Goal: Task Accomplishment & Management: Use online tool/utility

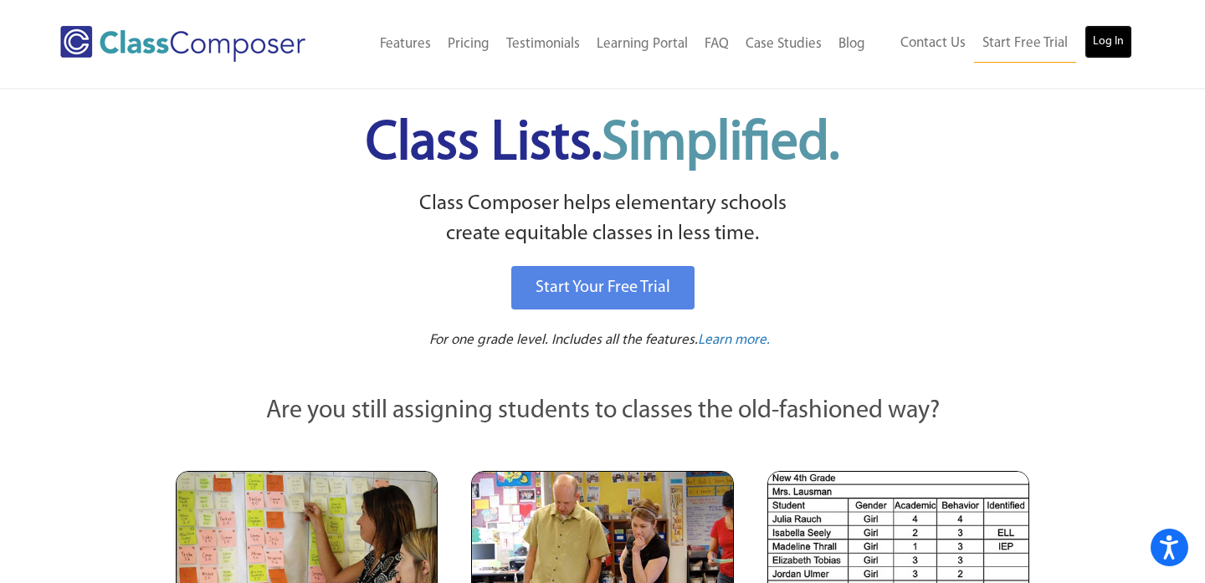
click at [1108, 56] on link "Log In" at bounding box center [1108, 41] width 48 height 33
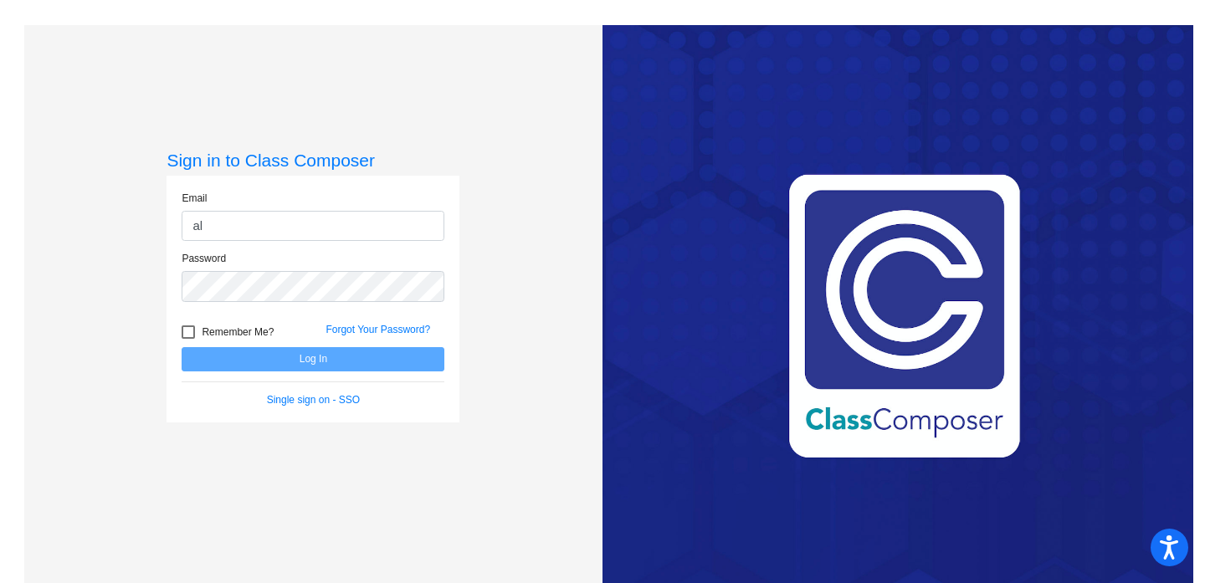
type input "[PERSON_NAME][EMAIL_ADDRESS][DOMAIN_NAME]"
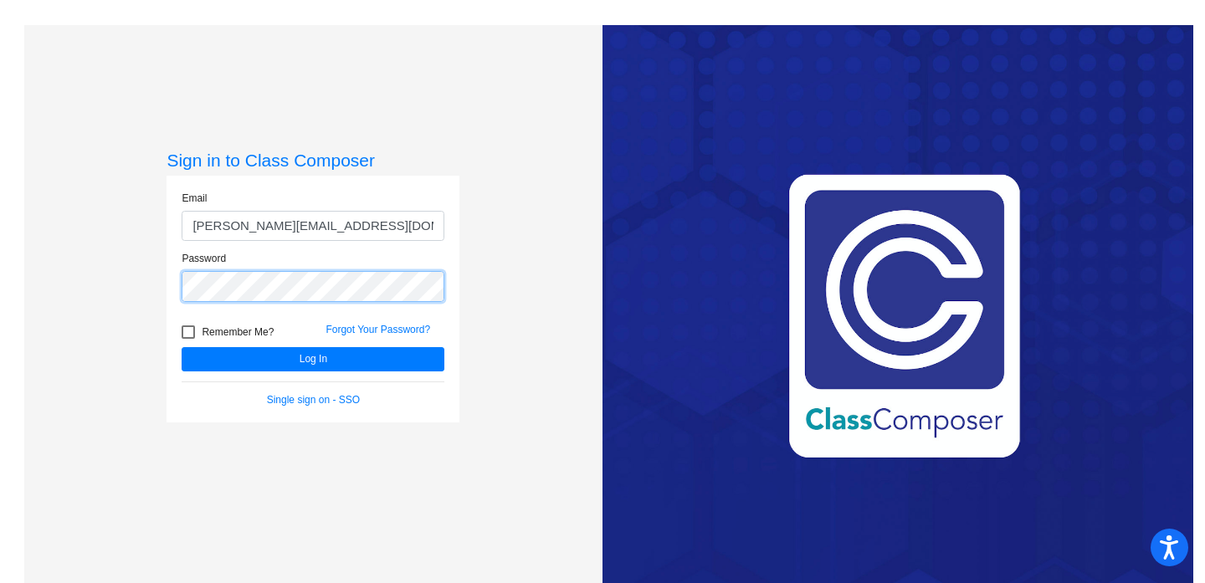
click at [182, 347] on button "Log In" at bounding box center [313, 359] width 263 height 24
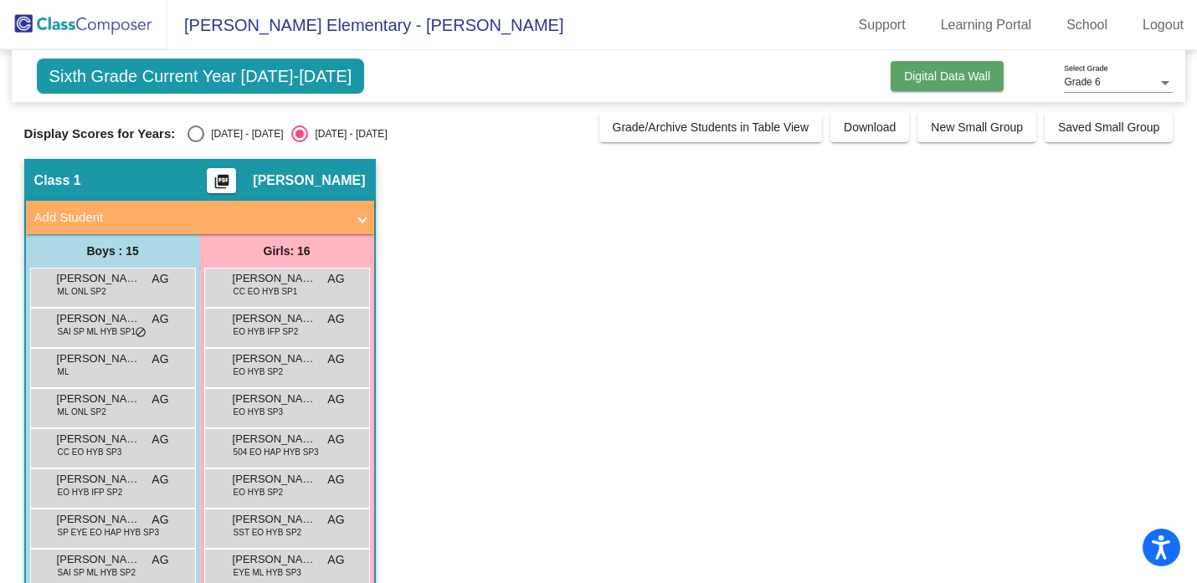
click at [978, 74] on span "Digital Data Wall" at bounding box center [947, 75] width 86 height 13
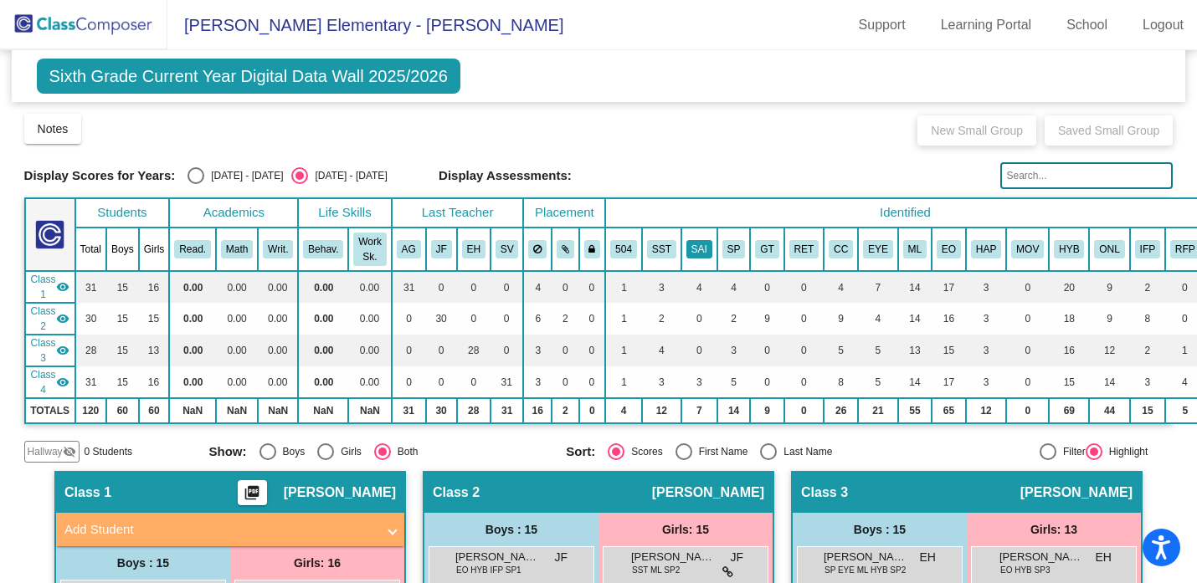
click at [701, 256] on button "SAI" at bounding box center [699, 249] width 26 height 18
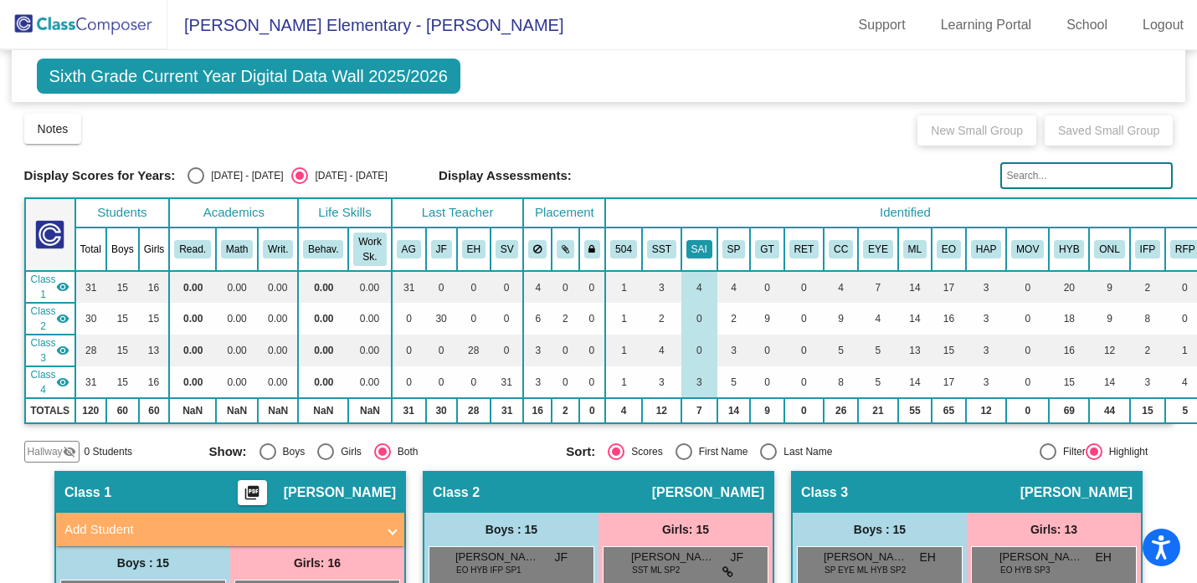
click at [703, 247] on button "SAI" at bounding box center [699, 249] width 26 height 18
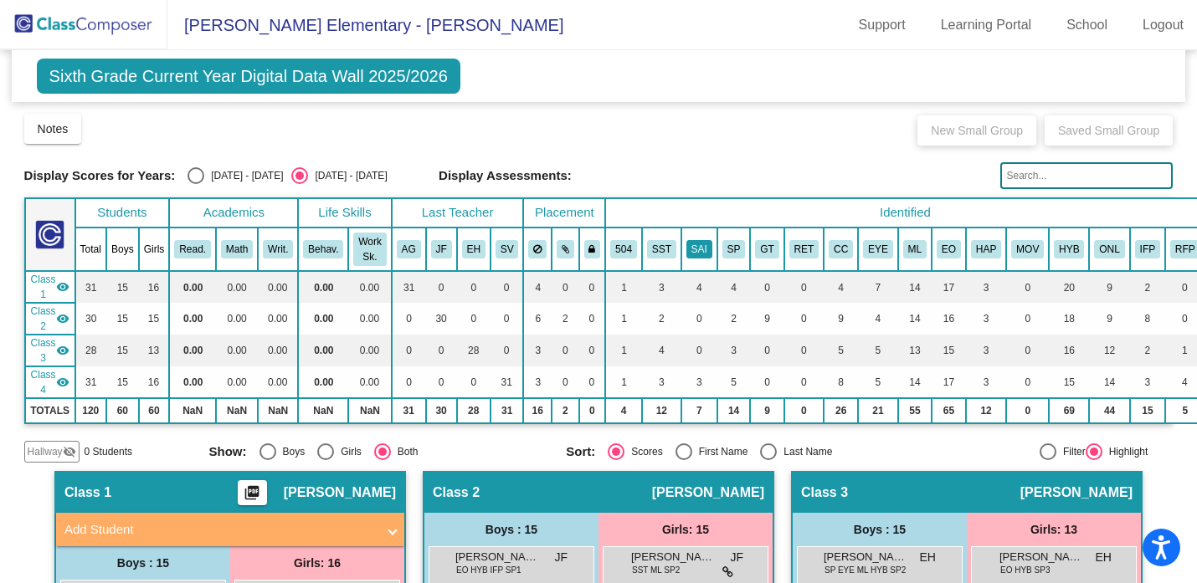
click at [703, 247] on button "SAI" at bounding box center [699, 249] width 26 height 18
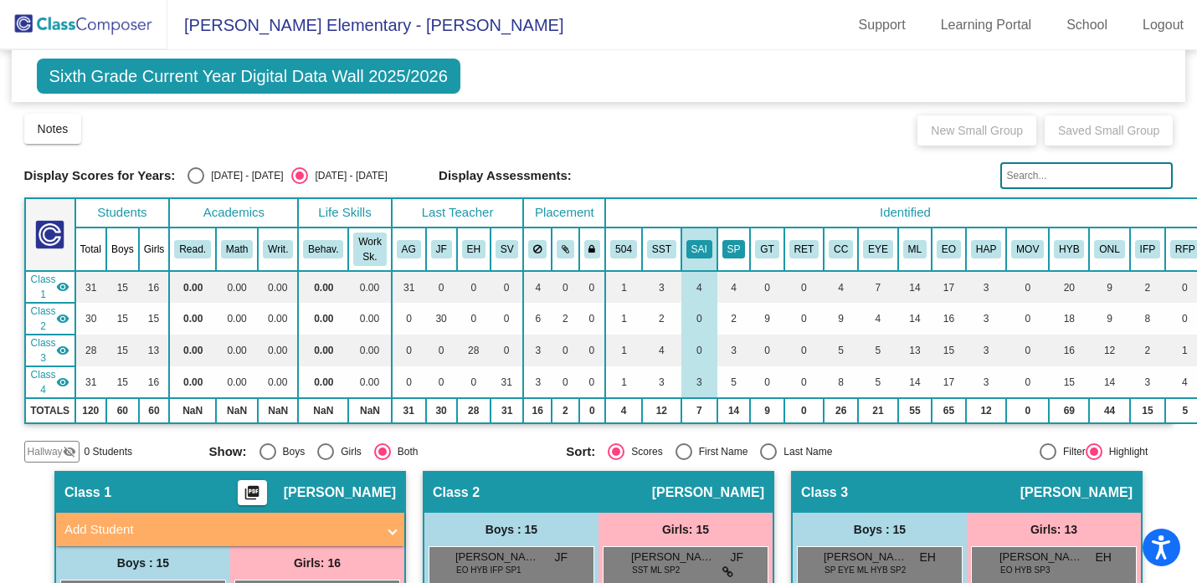
click at [733, 247] on button "SP" at bounding box center [733, 249] width 23 height 18
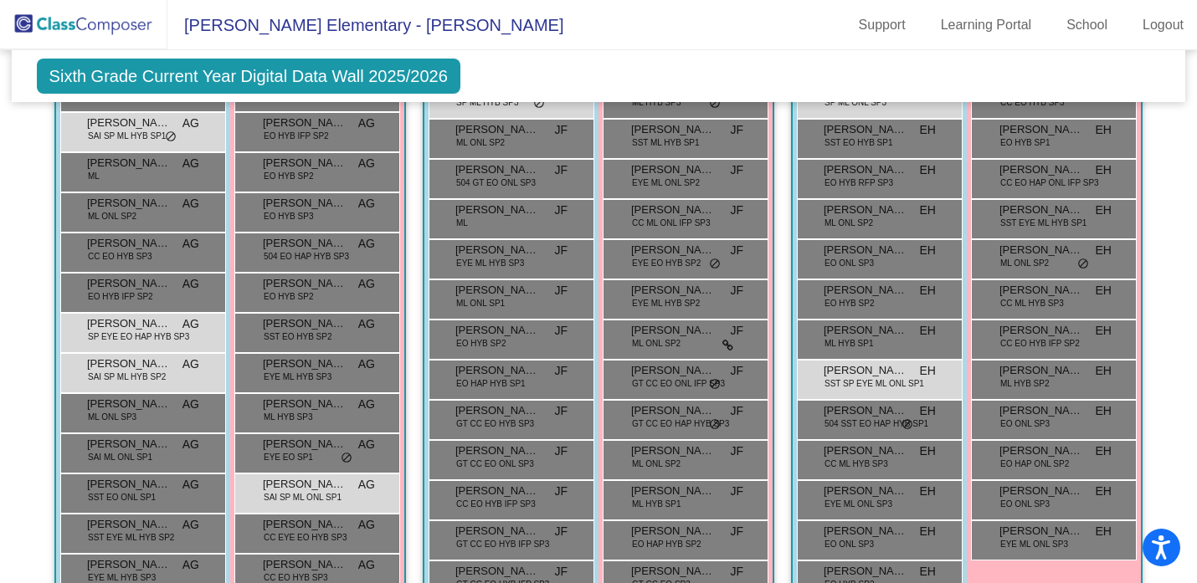
scroll to position [510, 0]
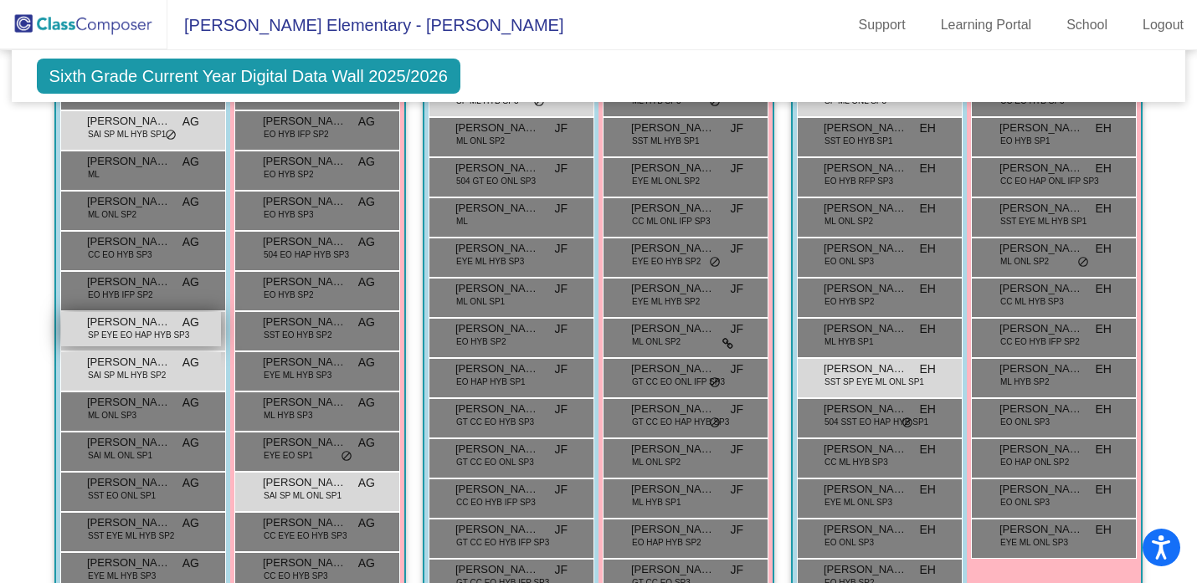
click at [165, 328] on span "[PERSON_NAME]" at bounding box center [129, 322] width 84 height 17
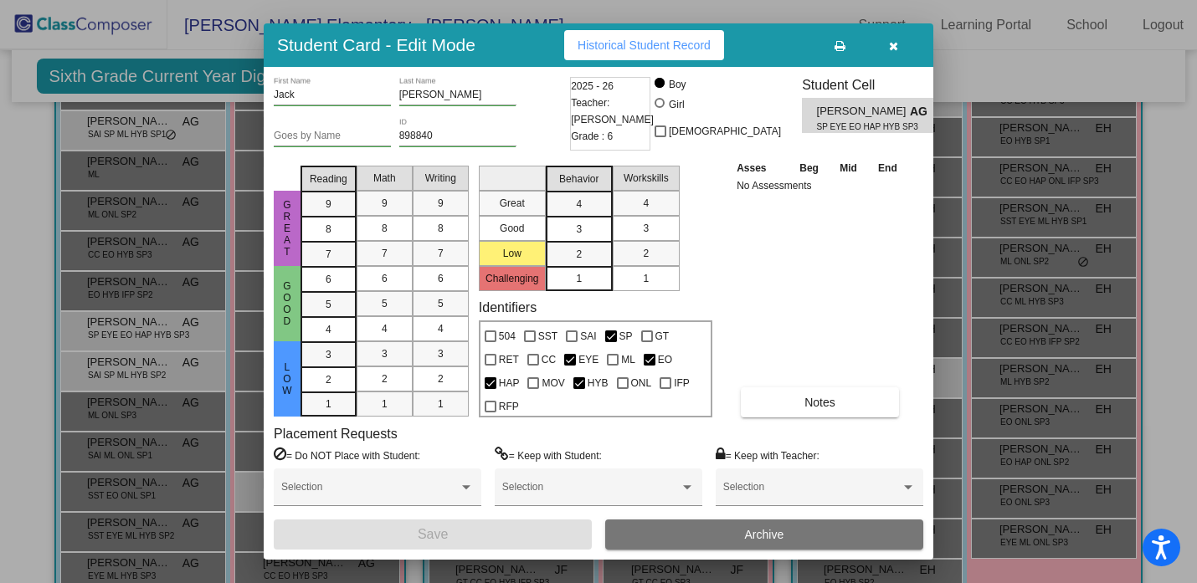
click at [894, 47] on icon "button" at bounding box center [893, 46] width 9 height 12
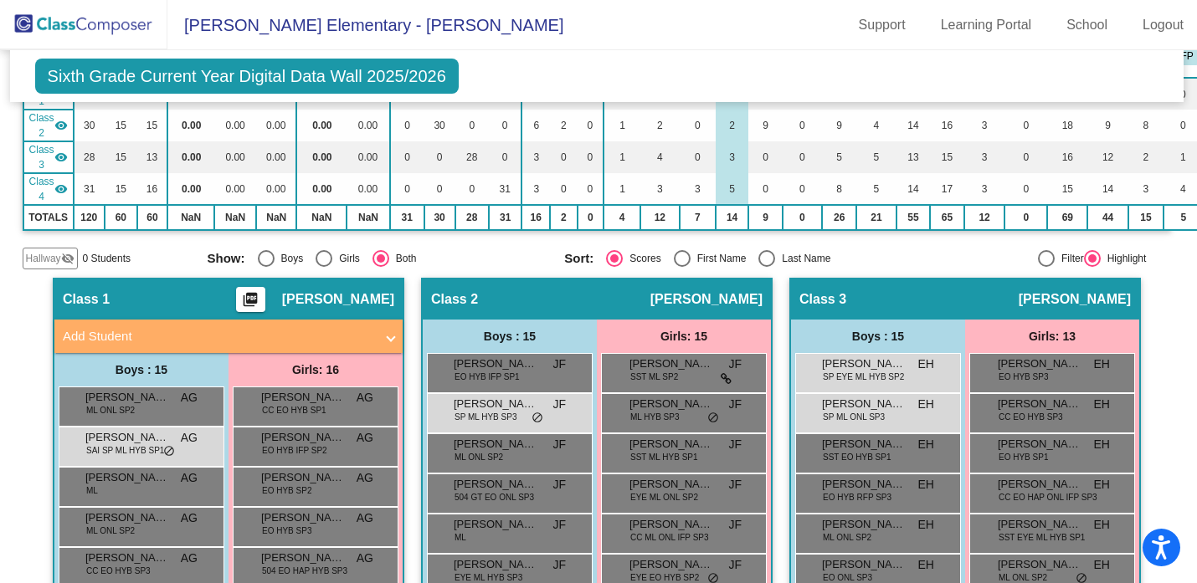
scroll to position [86, 2]
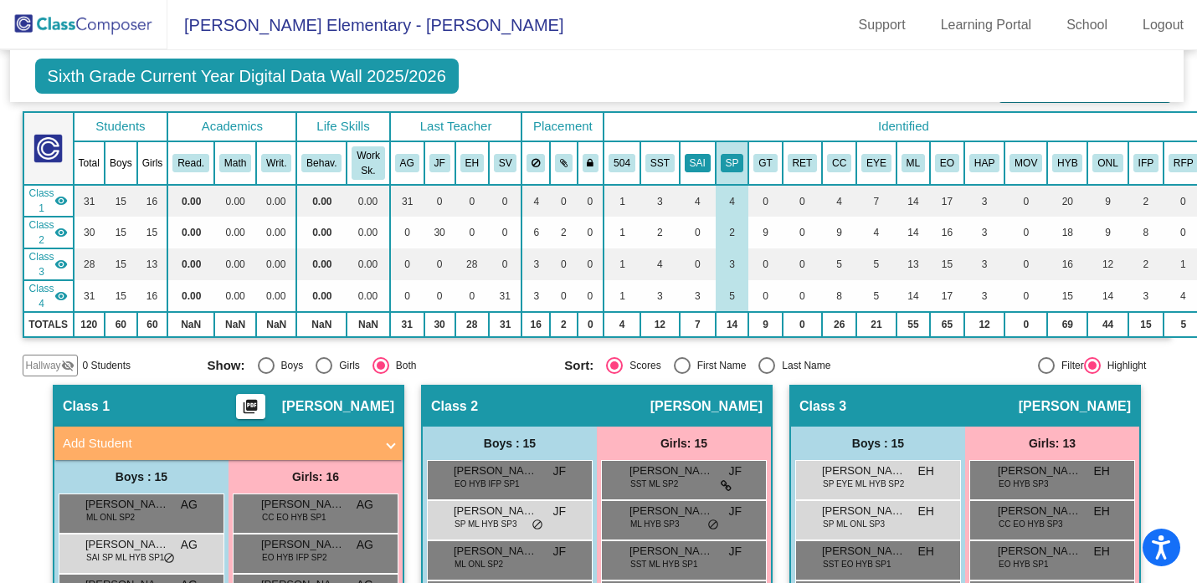
click at [709, 167] on button "SAI" at bounding box center [697, 163] width 26 height 18
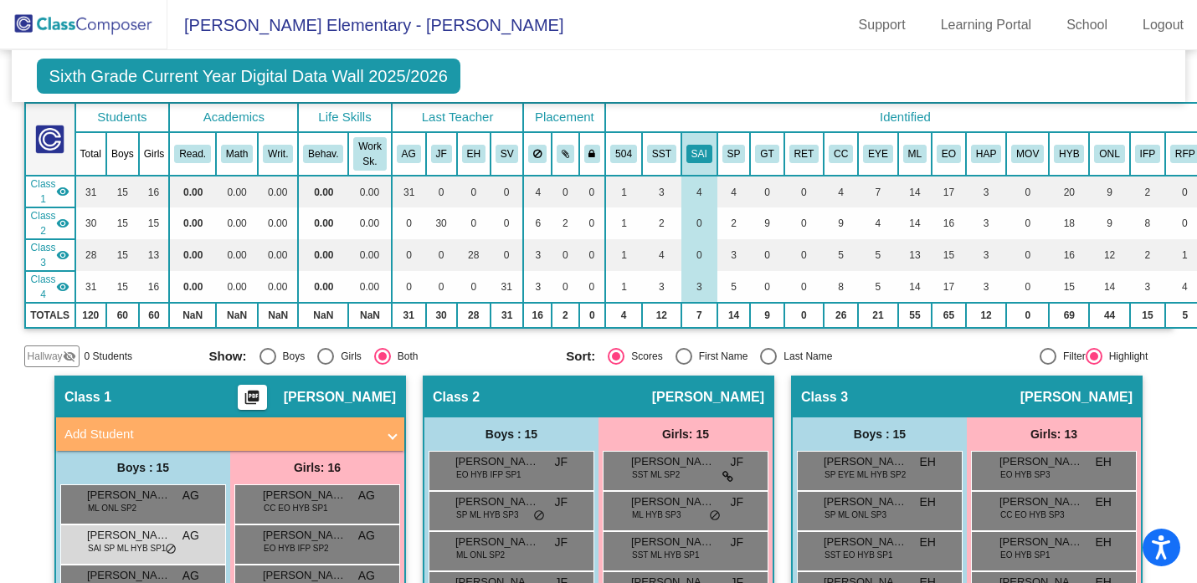
scroll to position [0, 0]
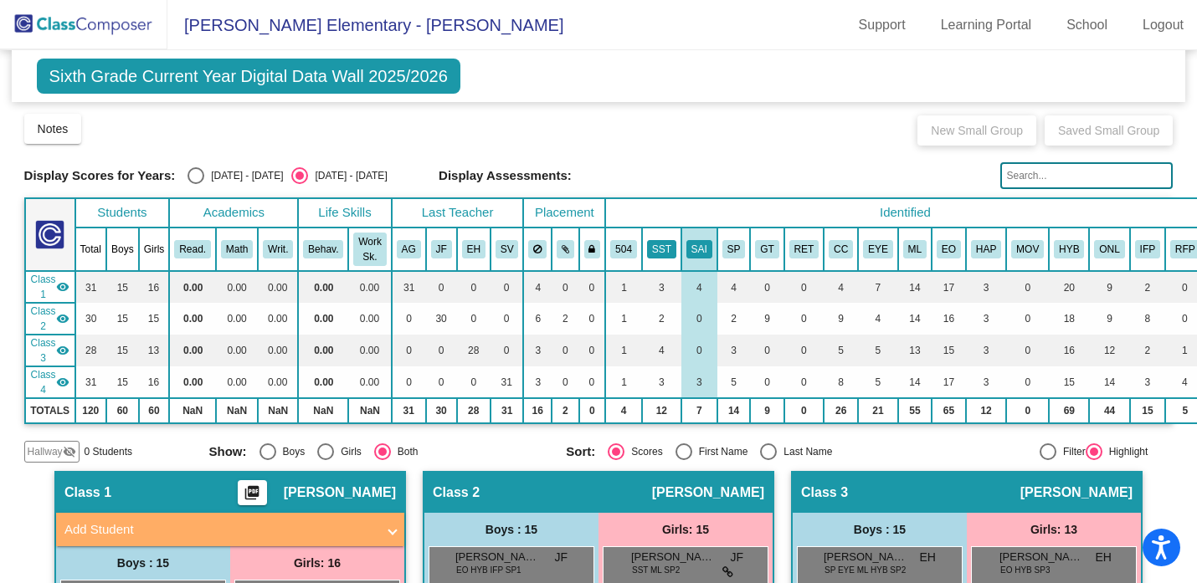
click at [664, 245] on button "SST" at bounding box center [661, 249] width 29 height 18
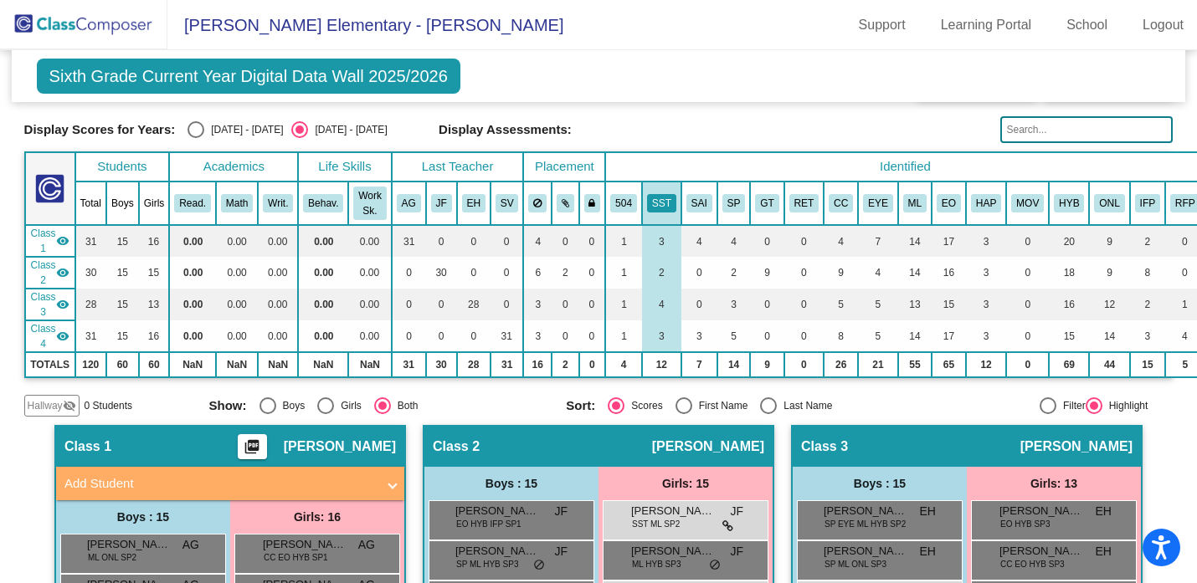
scroll to position [57, 0]
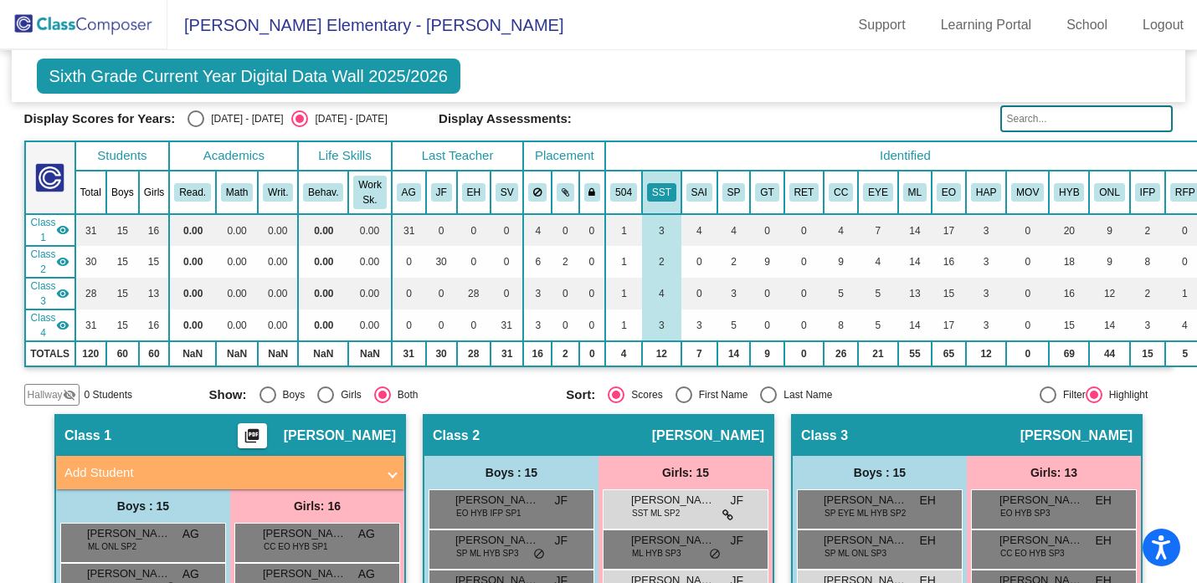
click at [706, 202] on th "SAI" at bounding box center [699, 193] width 36 height 44
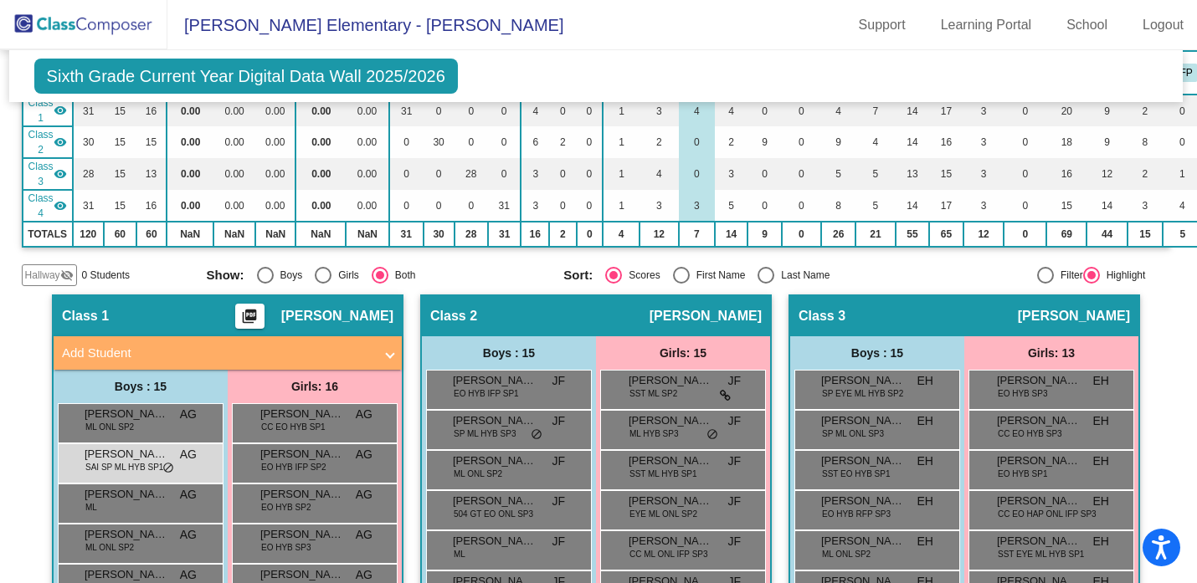
scroll to position [37, 3]
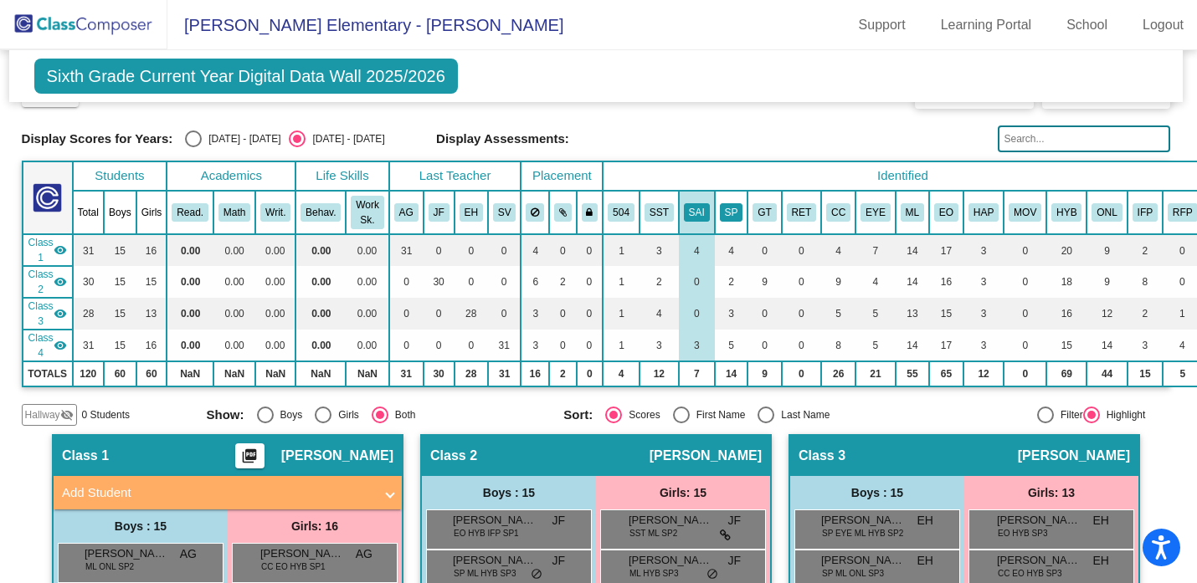
click at [733, 213] on button "SP" at bounding box center [731, 212] width 23 height 18
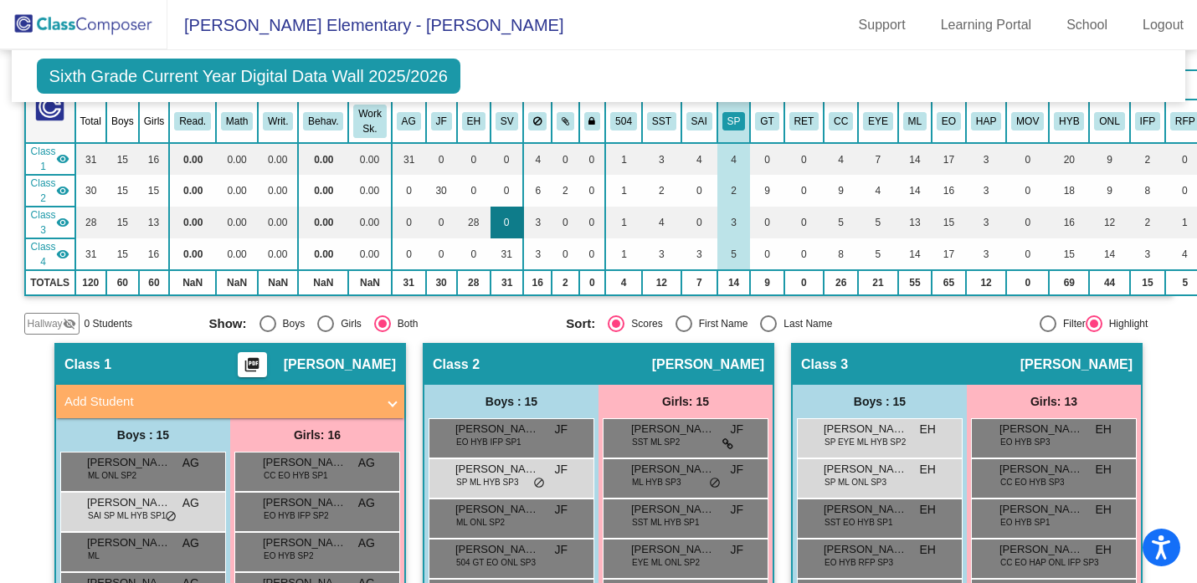
scroll to position [79, 0]
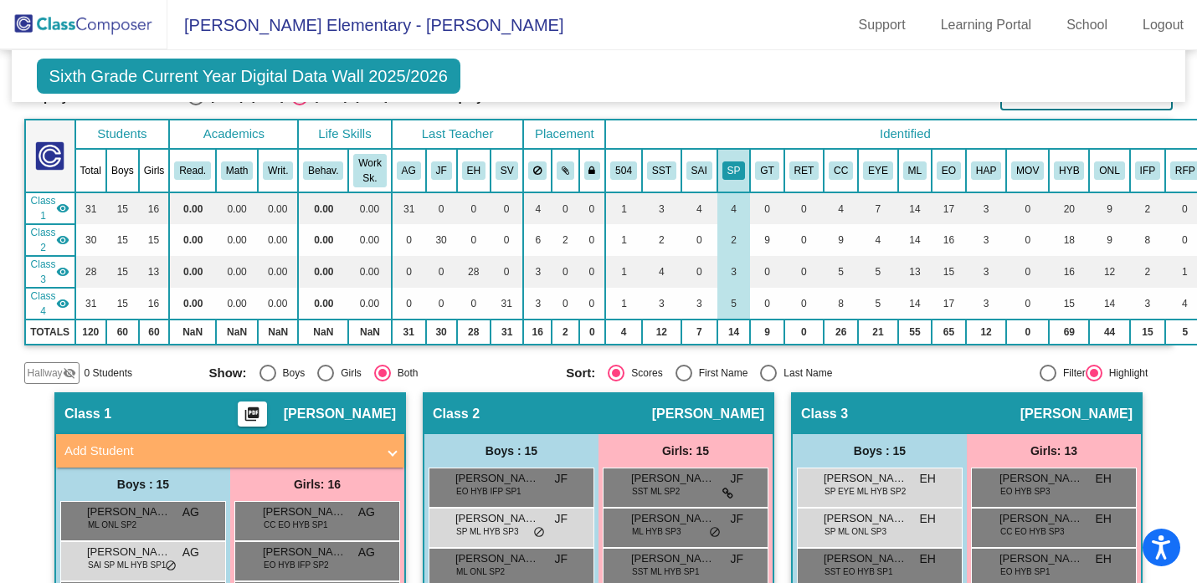
click at [693, 182] on th "SAI" at bounding box center [699, 171] width 36 height 44
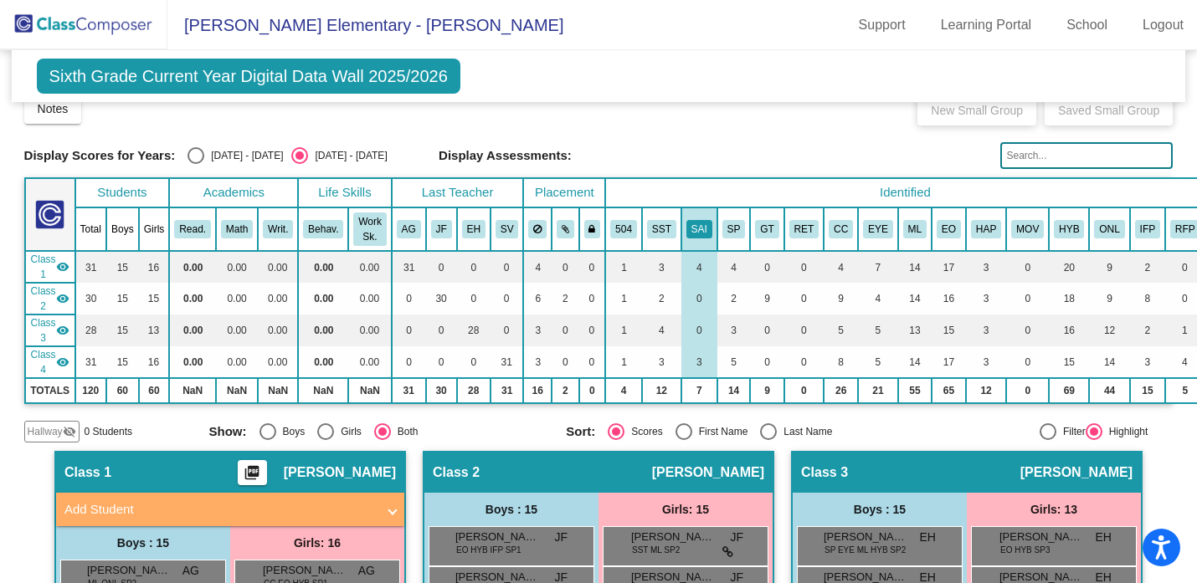
scroll to position [0, 0]
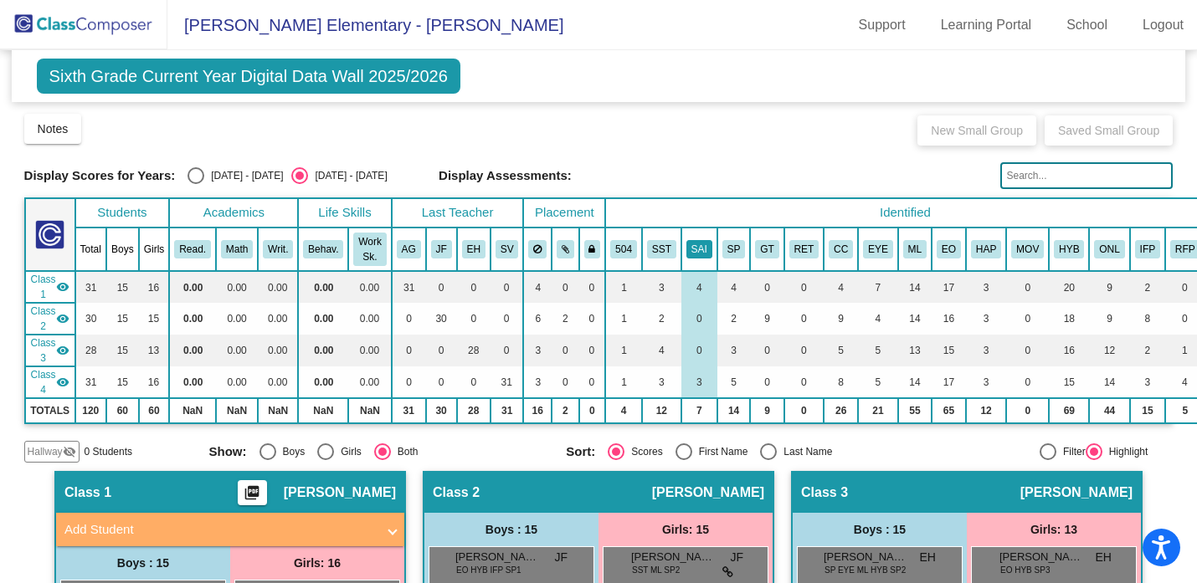
click at [706, 253] on button "SAI" at bounding box center [699, 249] width 26 height 18
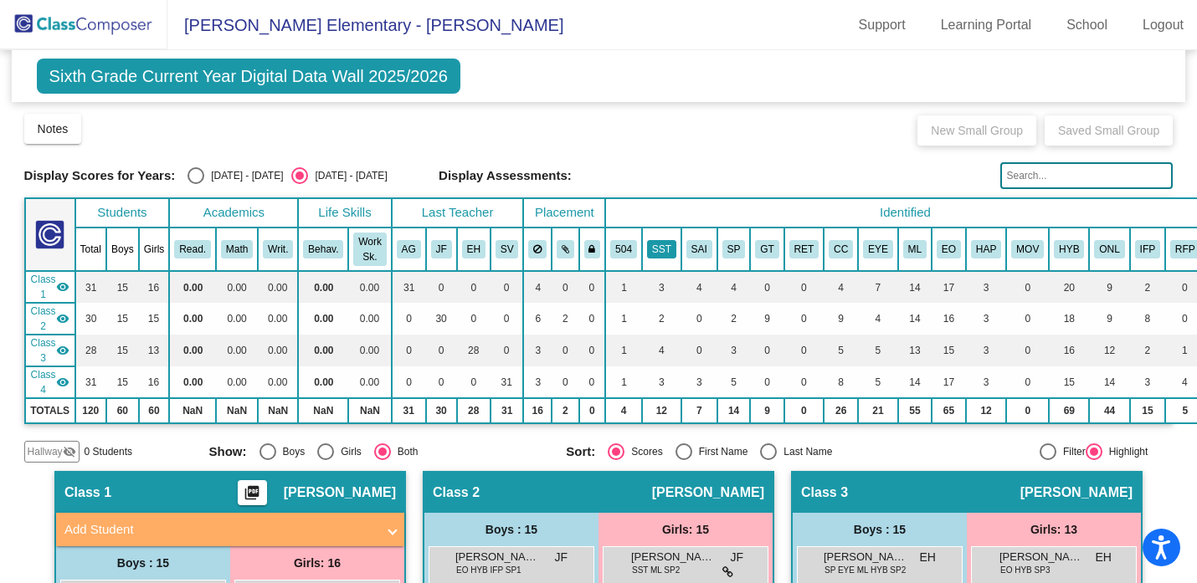
click at [663, 251] on button "SST" at bounding box center [661, 249] width 29 height 18
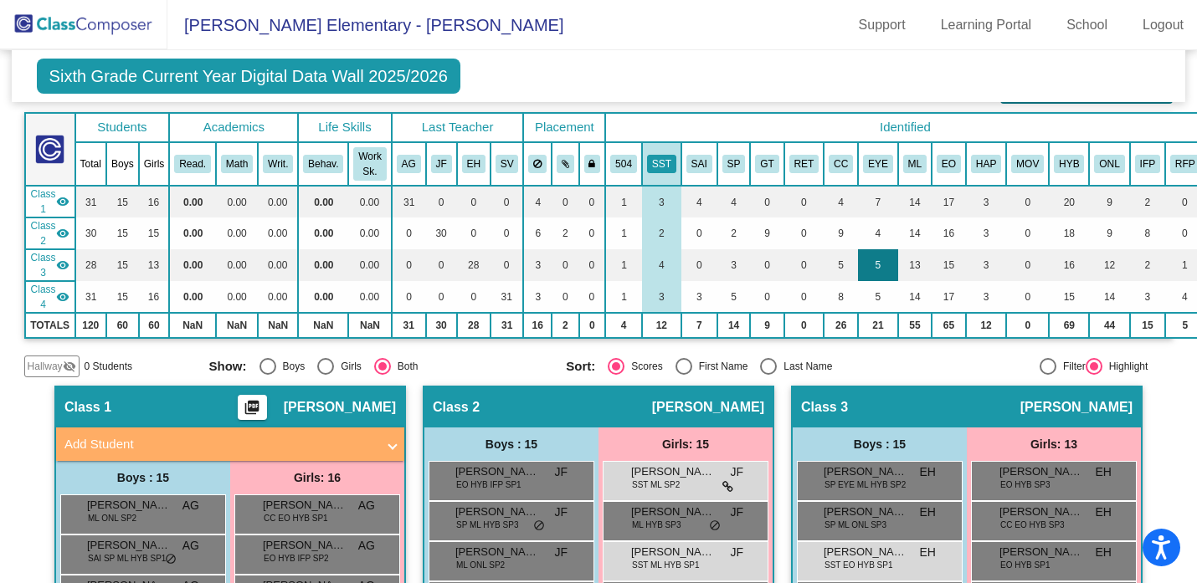
scroll to position [74, 0]
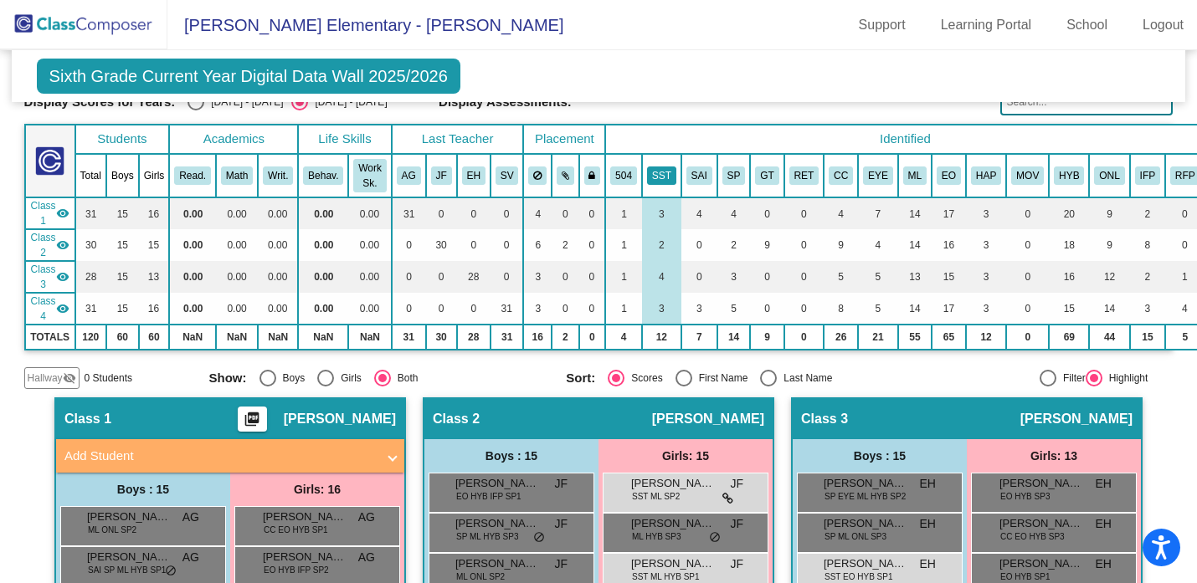
click at [664, 183] on button "SST" at bounding box center [661, 176] width 29 height 18
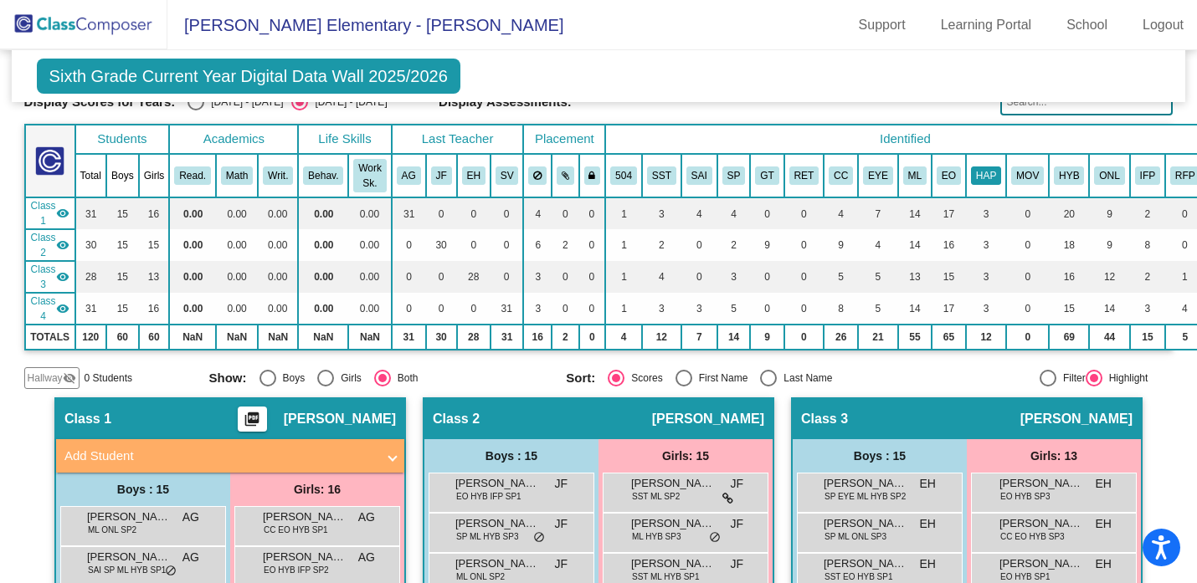
click at [996, 177] on button "HAP" at bounding box center [986, 176] width 30 height 18
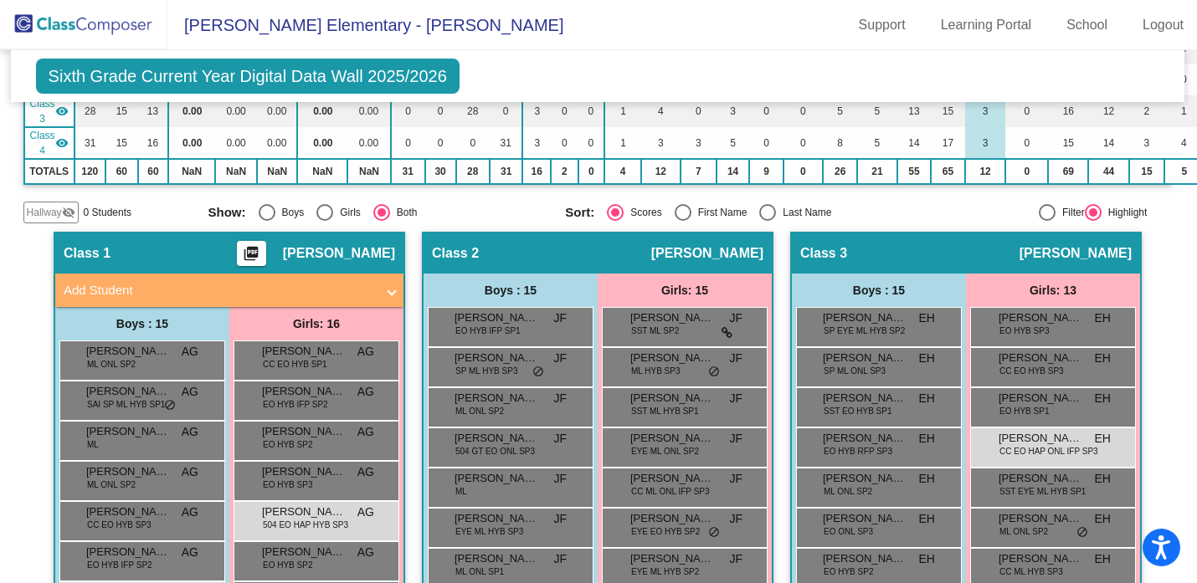
scroll to position [0, 1]
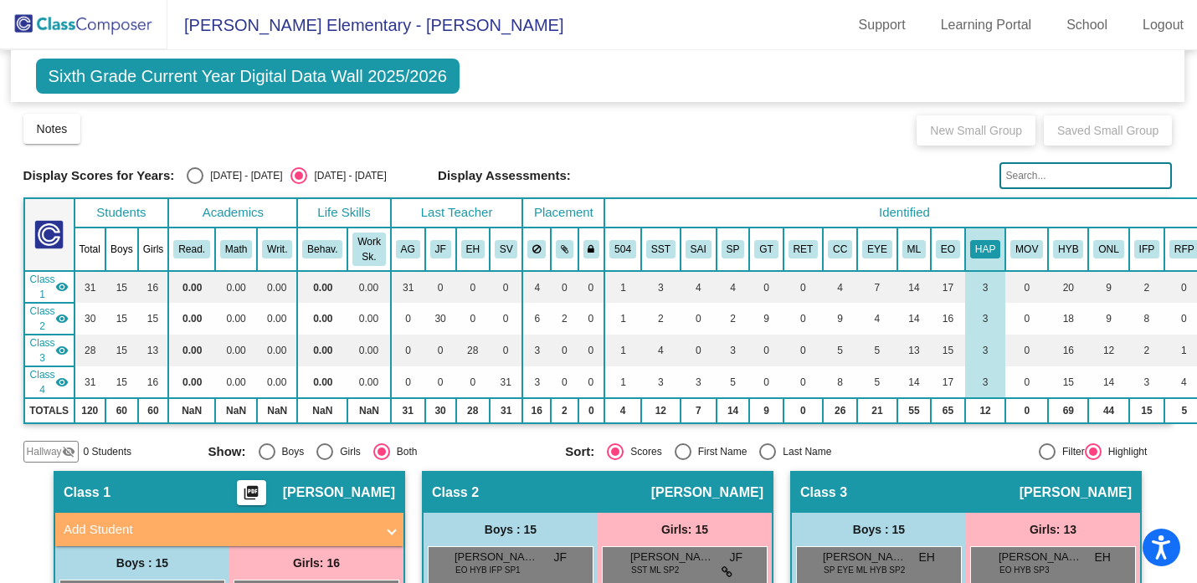
click at [250, 170] on div "[DATE] - [DATE]" at bounding box center [242, 175] width 79 height 15
click at [195, 184] on input "[DATE] - [DATE]" at bounding box center [194, 184] width 1 height 1
radio input "true"
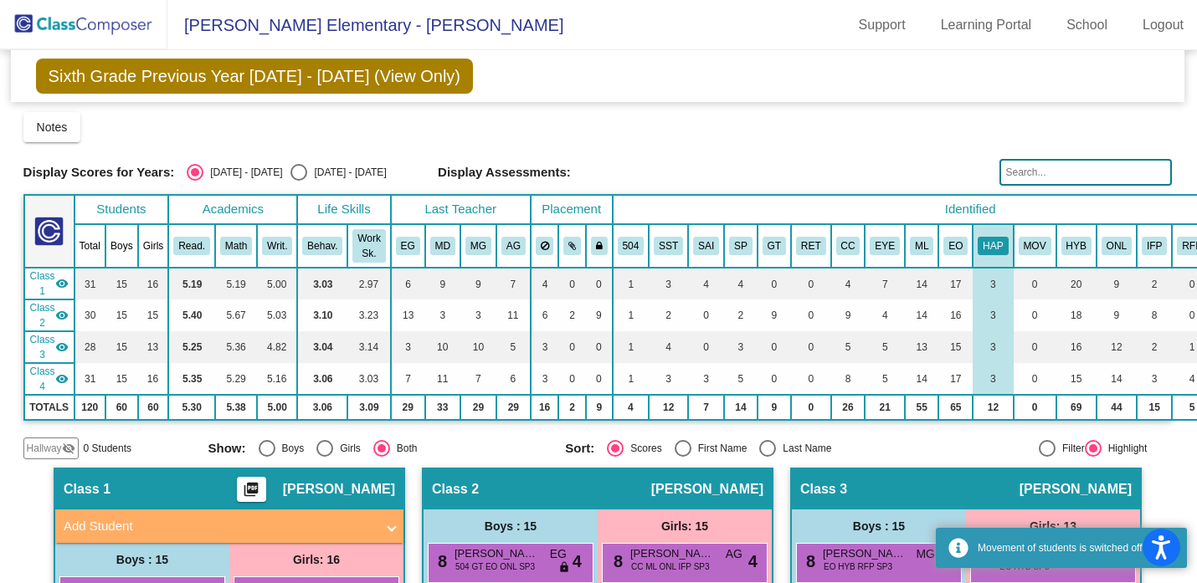
click at [310, 170] on div "[DATE] - [DATE]" at bounding box center [346, 172] width 79 height 15
click at [299, 181] on input "[DATE] - [DATE]" at bounding box center [298, 181] width 1 height 1
radio input "true"
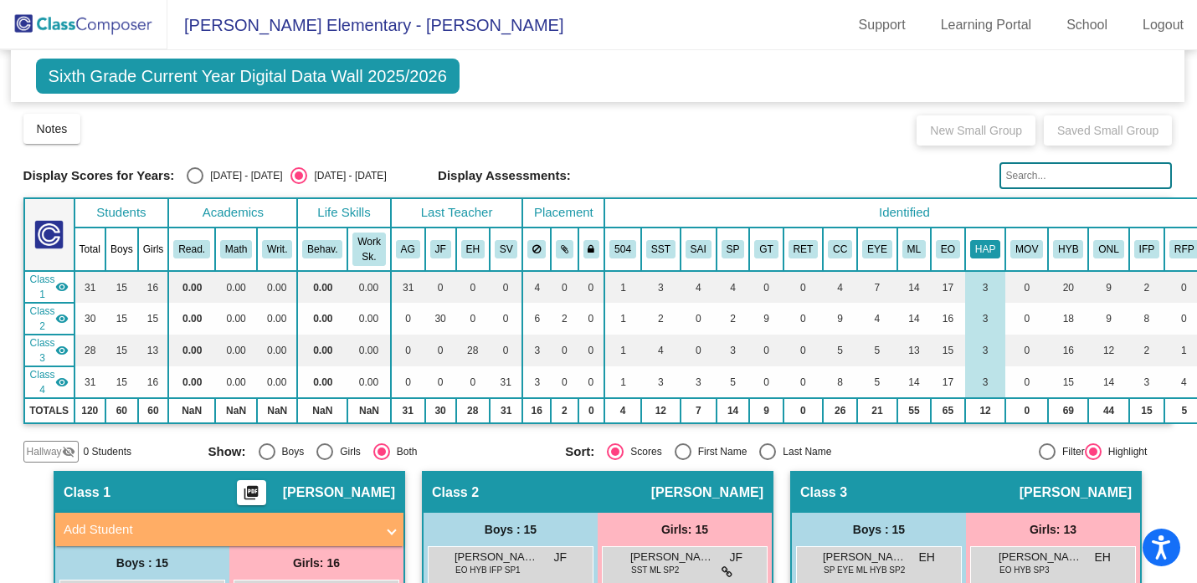
click at [992, 255] on button "HAP" at bounding box center [985, 249] width 30 height 18
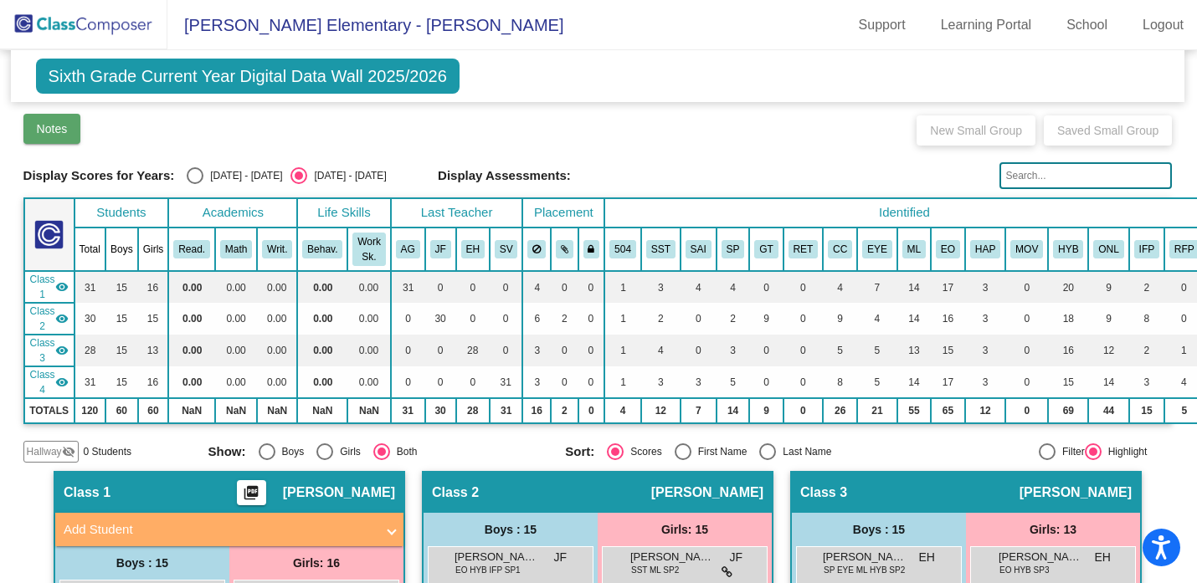
click at [67, 133] on span "Notes" at bounding box center [52, 128] width 31 height 13
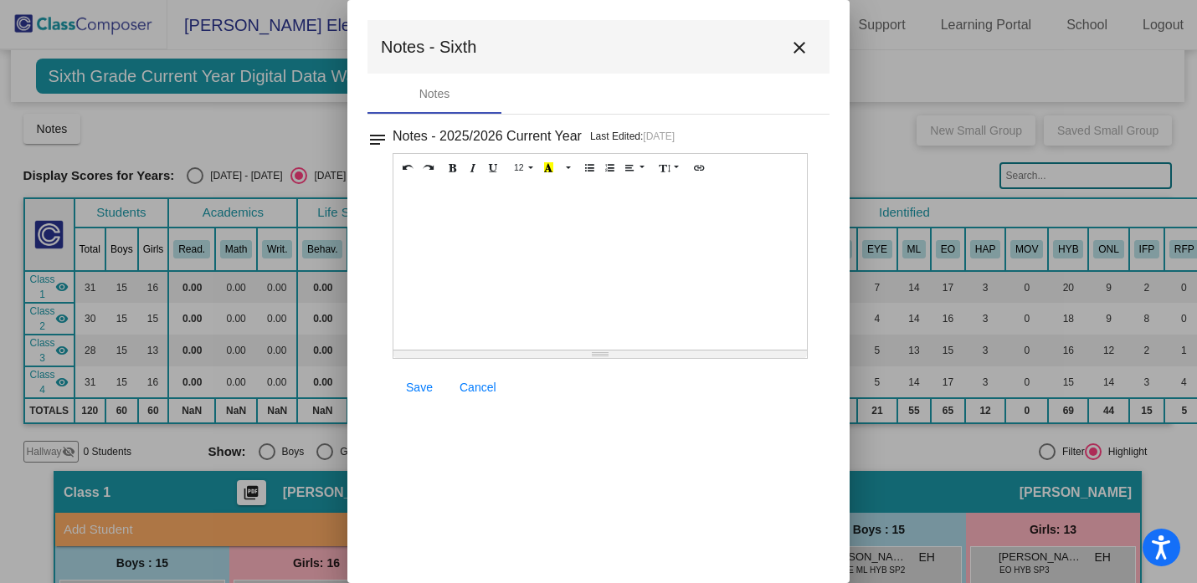
click at [793, 40] on mat-icon "close" at bounding box center [799, 48] width 20 height 20
